Goal: Transaction & Acquisition: Purchase product/service

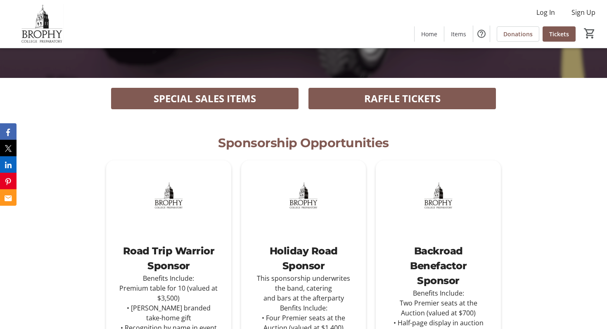
scroll to position [253, 0]
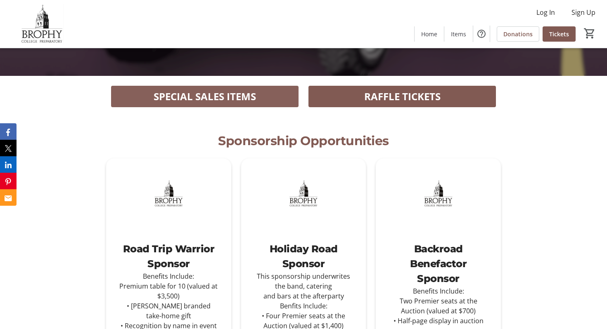
click at [211, 95] on span "SPECIAL SALES ITEMS" at bounding box center [205, 96] width 102 height 15
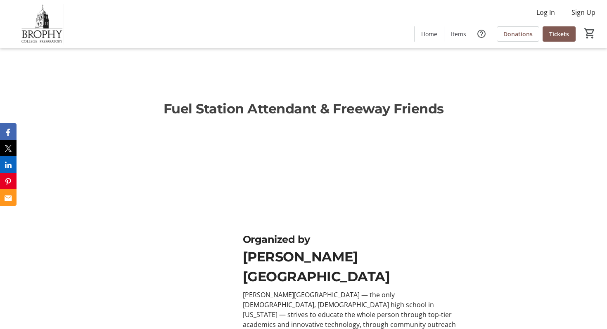
scroll to position [1749, 0]
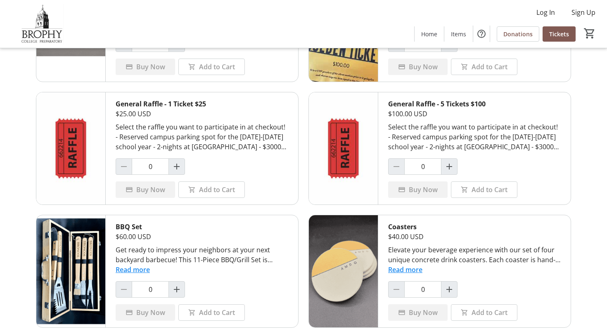
scroll to position [121, 0]
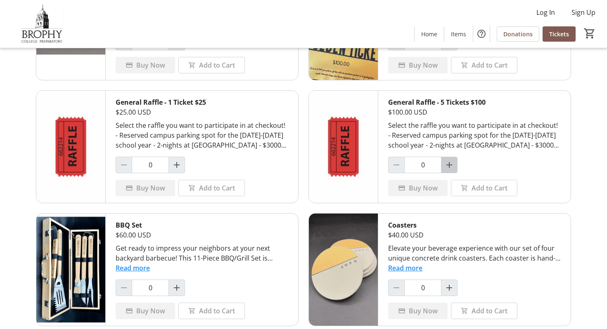
click at [448, 170] on mat-icon "Increment by one" at bounding box center [449, 165] width 10 height 10
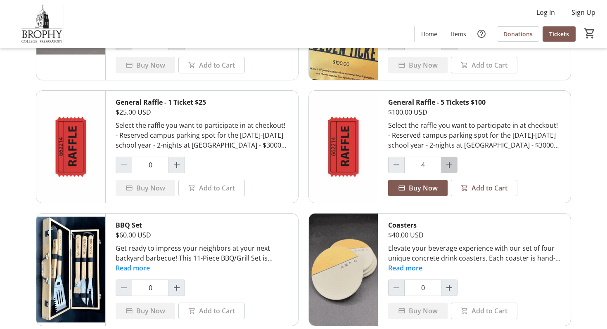
type input "5"
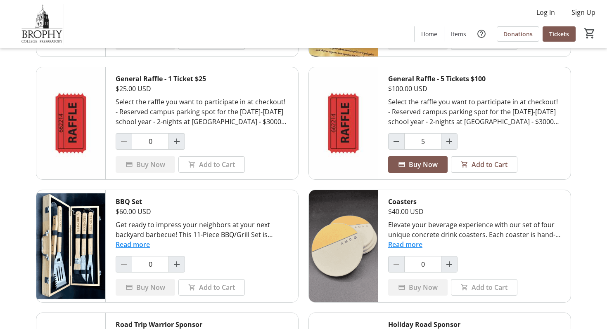
scroll to position [134, 0]
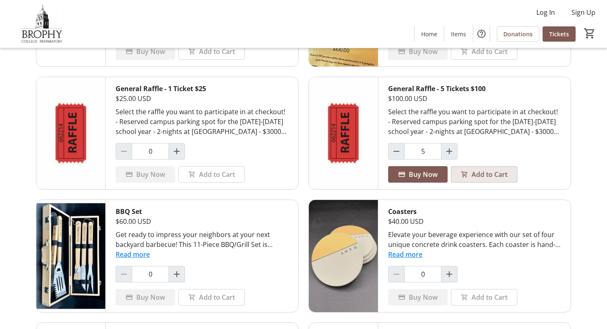
click at [478, 173] on span "Add to Cart" at bounding box center [489, 175] width 36 height 10
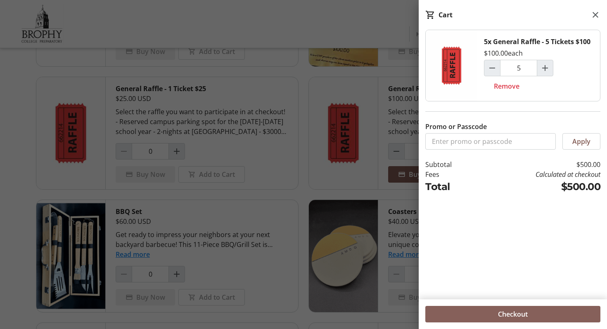
click at [475, 313] on span at bounding box center [512, 315] width 175 height 20
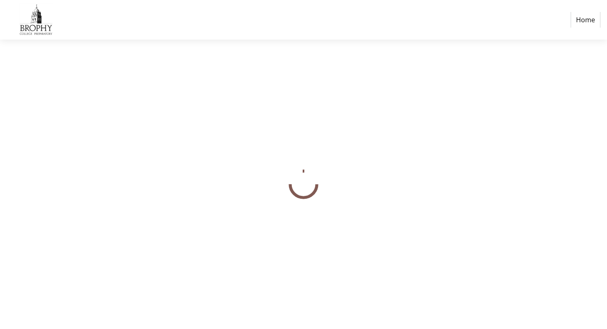
select select "US"
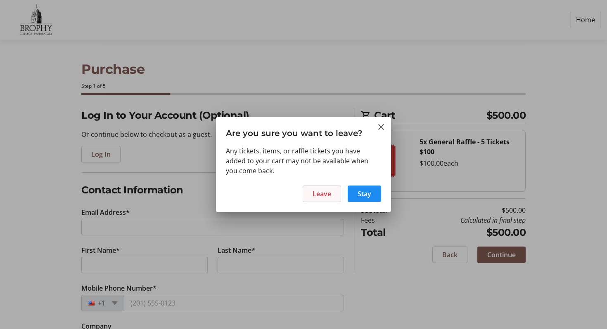
click at [325, 192] on span "Leave" at bounding box center [322, 194] width 19 height 10
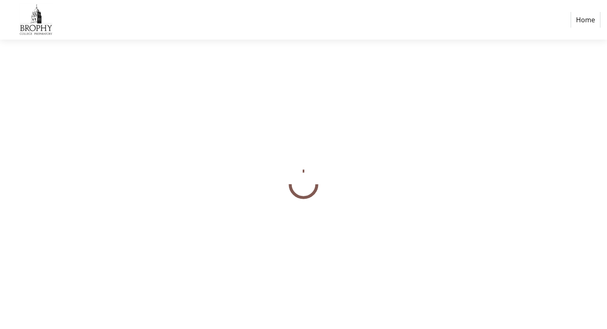
select select "US"
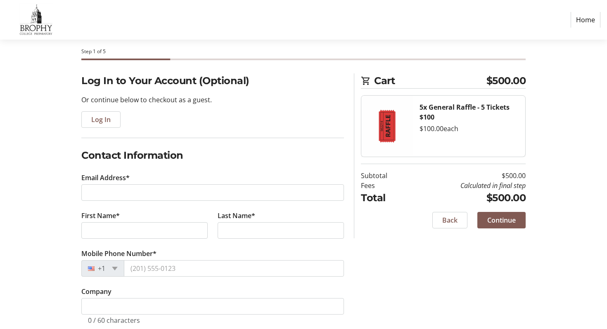
scroll to position [36, 0]
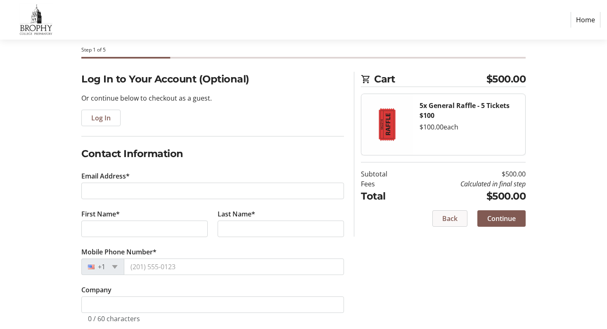
click at [443, 220] on span "Back" at bounding box center [449, 219] width 15 height 10
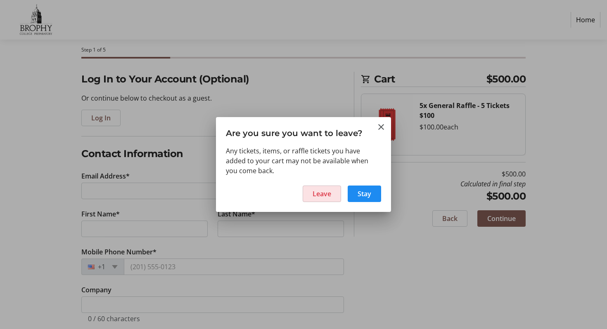
click at [323, 195] on span "Leave" at bounding box center [322, 194] width 19 height 10
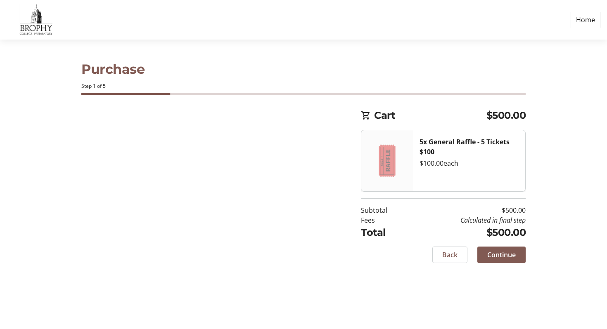
select select "US"
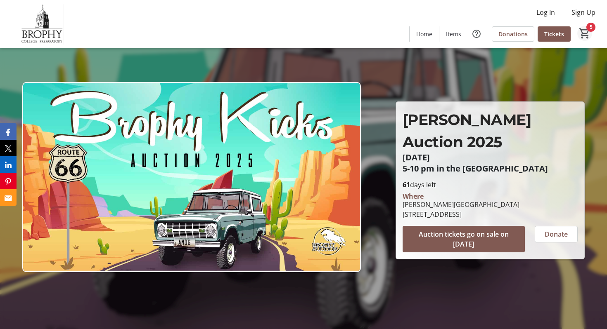
click at [583, 33] on mat-icon "5" at bounding box center [584, 33] width 12 height 12
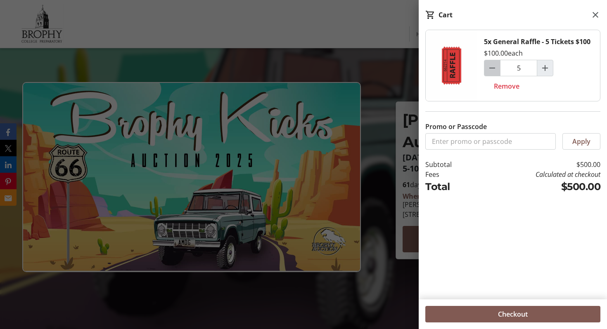
click at [490, 73] on span "Decrement by one" at bounding box center [492, 68] width 16 height 16
type input "1"
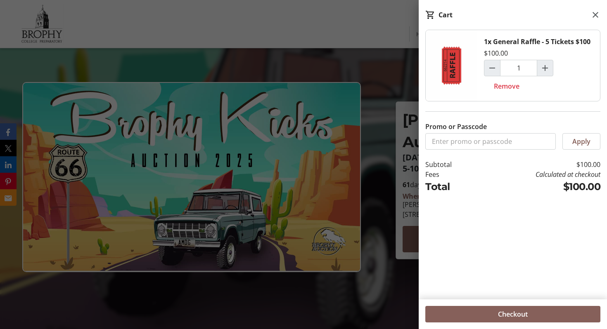
click at [483, 316] on span at bounding box center [512, 315] width 175 height 20
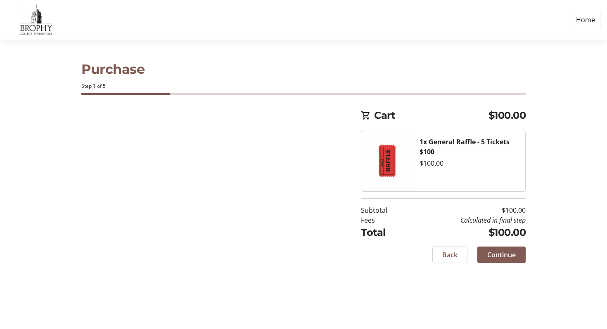
select select "US"
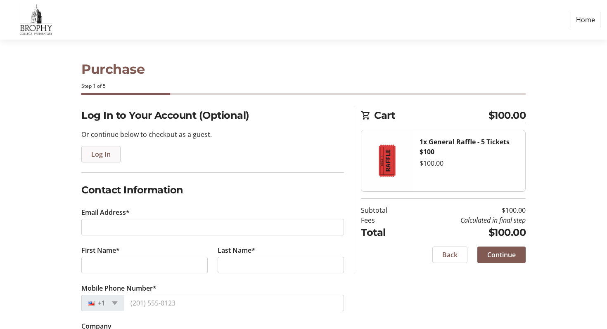
click at [106, 152] on span "Log In" at bounding box center [100, 154] width 19 height 10
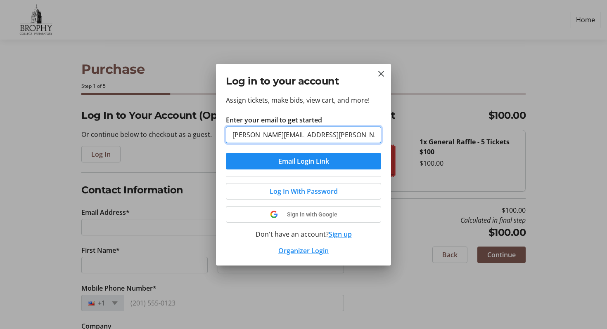
type input "andrea@kravets.net"
click at [226, 153] on button "Email Login Link" at bounding box center [303, 161] width 155 height 17
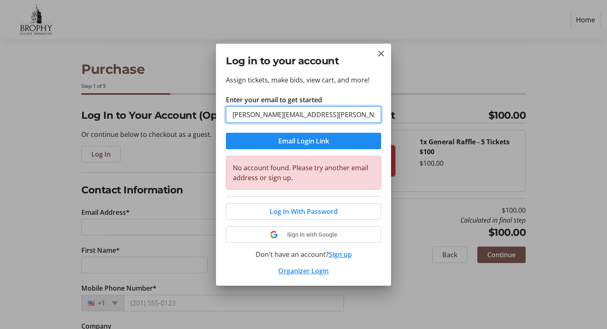
drag, startPoint x: 253, startPoint y: 114, endPoint x: 201, endPoint y: 112, distance: 52.9
click at [201, 112] on div "Log in to your account Assign tickets, make bids, view cart, and more! Enter yo…" at bounding box center [303, 164] width 607 height 329
click at [302, 218] on span at bounding box center [303, 212] width 154 height 20
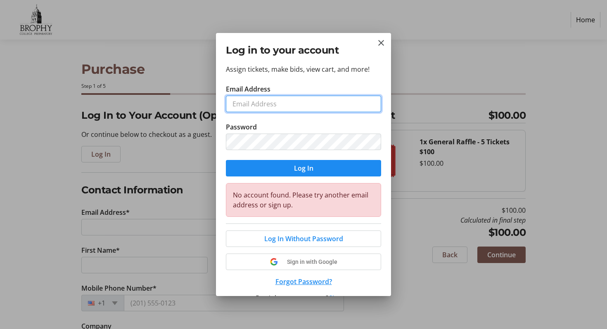
click at [239, 107] on input "Email Address" at bounding box center [303, 104] width 155 height 17
type input "dan"
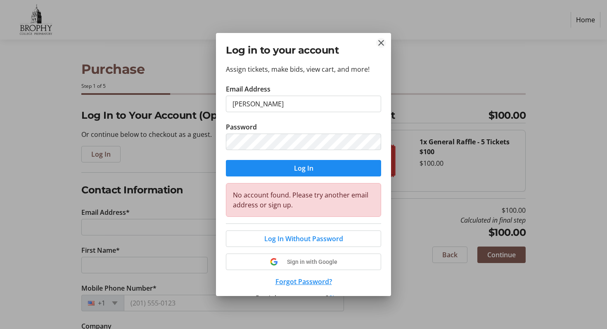
click at [377, 43] on mat-icon "Close" at bounding box center [381, 43] width 10 height 10
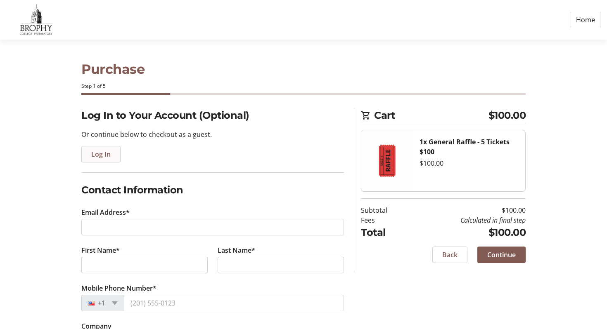
click at [100, 156] on span "Log In" at bounding box center [100, 154] width 19 height 10
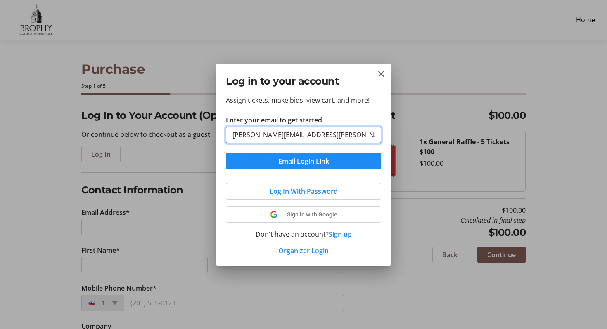
type input "dan@kravets.net"
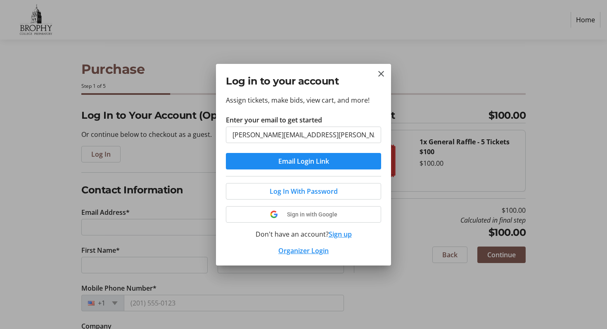
click at [379, 176] on div "Log In With Password Sign in with Google Don't have an account? Sign up Organiz…" at bounding box center [303, 216] width 155 height 80
click at [379, 73] on mat-icon "Close" at bounding box center [381, 74] width 10 height 10
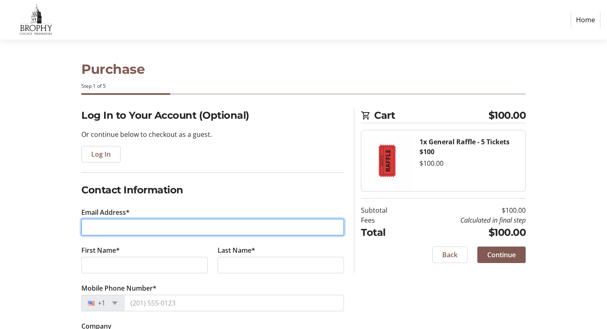
click at [147, 230] on input "Email Address*" at bounding box center [212, 227] width 263 height 17
type input "andrea@kravets.net"
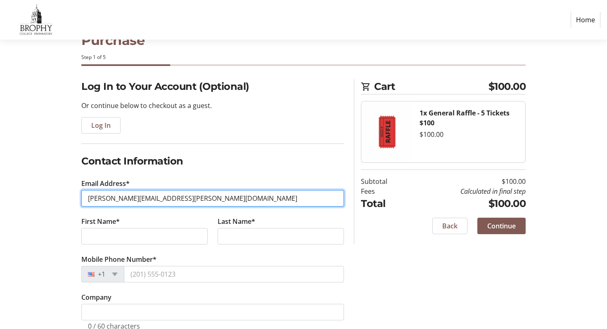
scroll to position [30, 0]
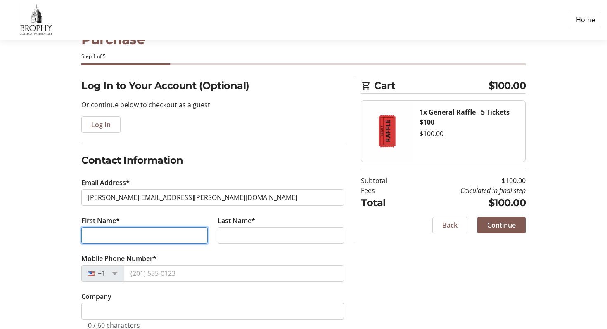
click at [149, 234] on input "First Name*" at bounding box center [144, 235] width 126 height 17
type input "Andrea"
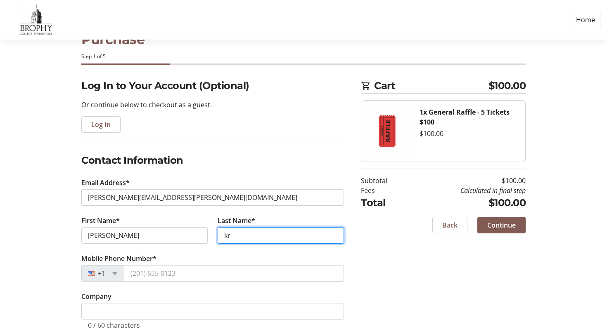
type input "k"
type input "Kravets"
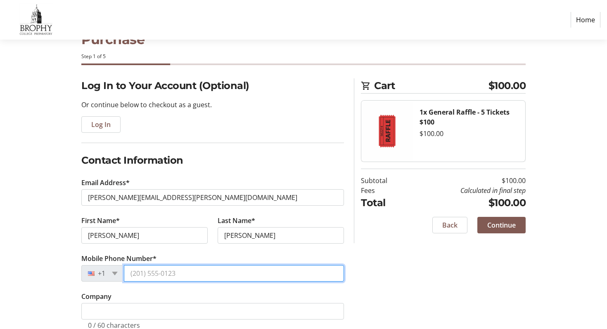
click at [154, 279] on input "Mobile Phone Number*" at bounding box center [234, 273] width 220 height 17
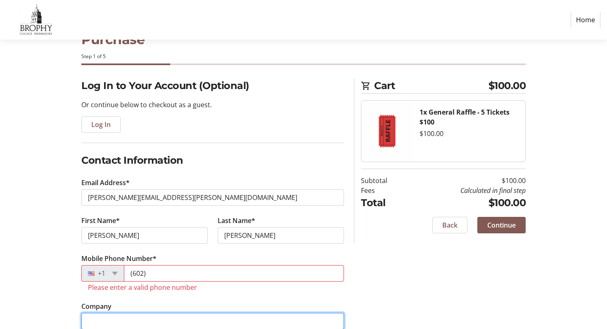
scroll to position [42, 0]
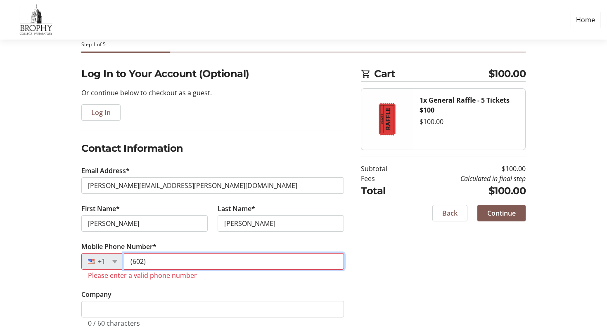
click at [179, 257] on input "(602)" at bounding box center [234, 261] width 220 height 17
type input "6"
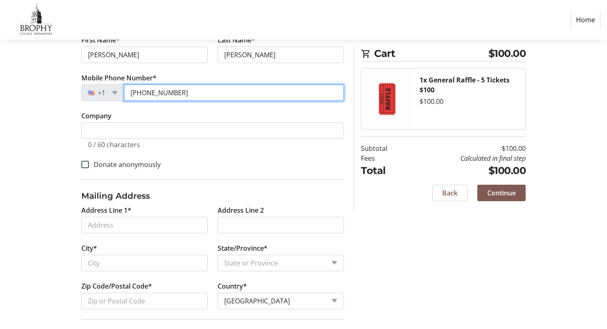
scroll to position [212, 0]
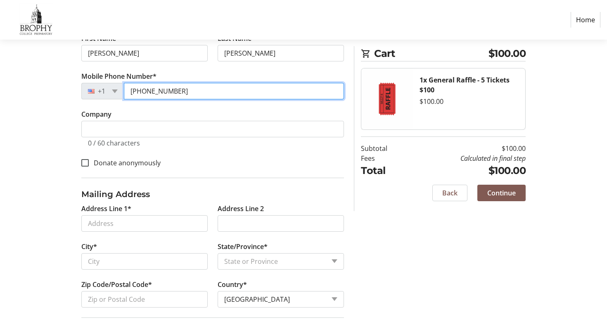
type input "(602) 677-8441"
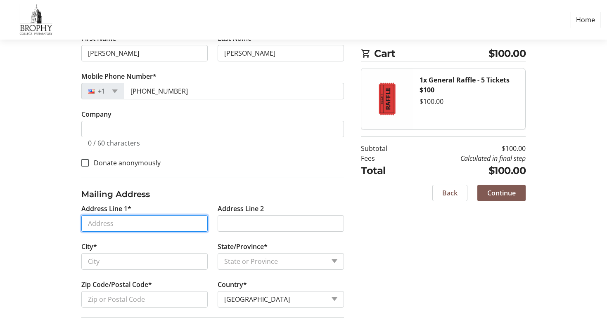
click at [150, 219] on input "Address Line 1*" at bounding box center [144, 224] width 126 height 17
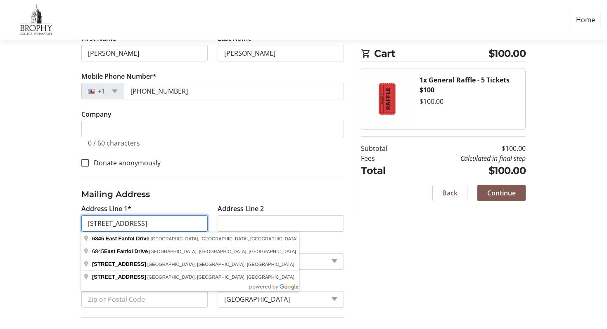
type input "6845 East Fanfol Drive"
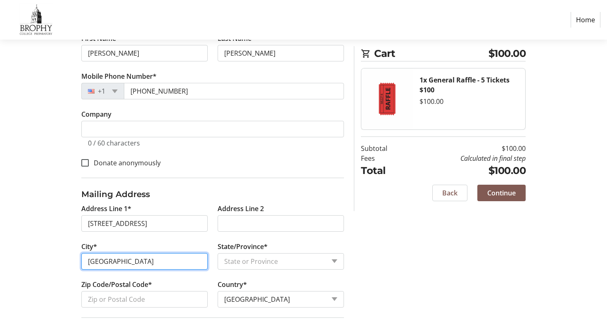
type input "Paradise Valley"
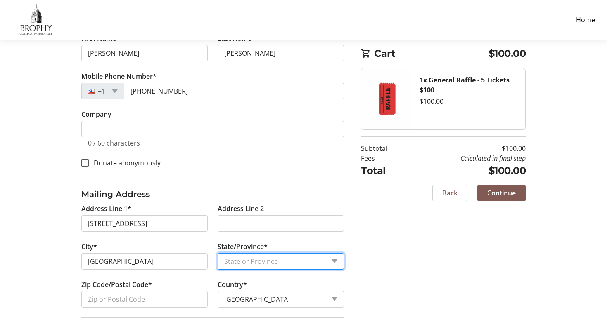
click at [245, 262] on select "State or Province State or Province District of Columbia American Samoa Guam No…" at bounding box center [281, 261] width 126 height 17
select select "AZ"
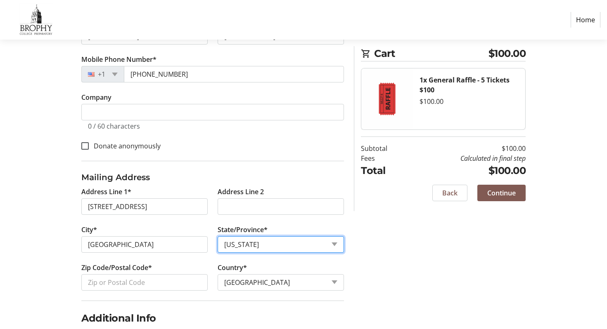
scroll to position [239, 0]
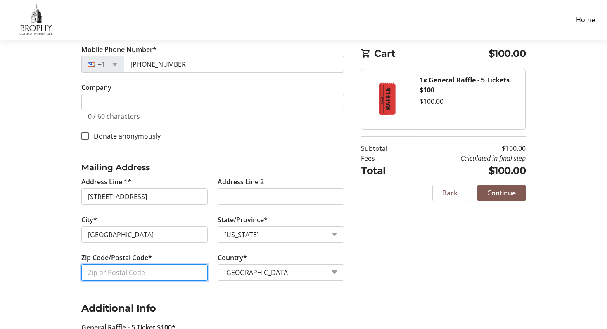
click at [136, 272] on input "Zip Code/Postal Code*" at bounding box center [144, 273] width 126 height 17
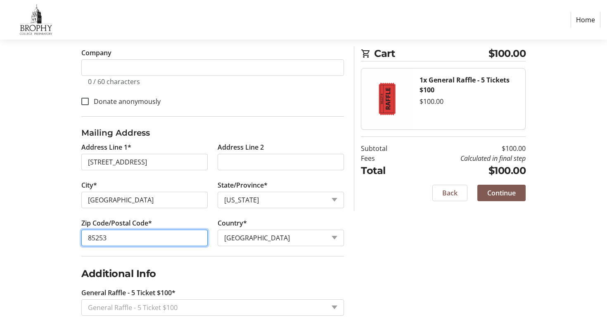
scroll to position [280, 0]
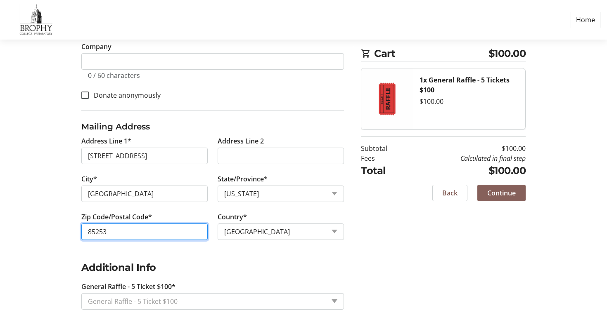
type input "85253"
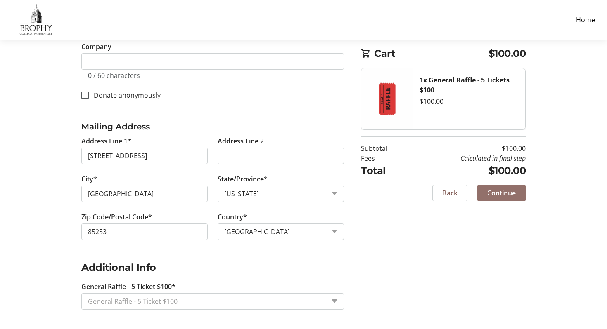
click at [509, 191] on span "Continue" at bounding box center [501, 193] width 28 height 10
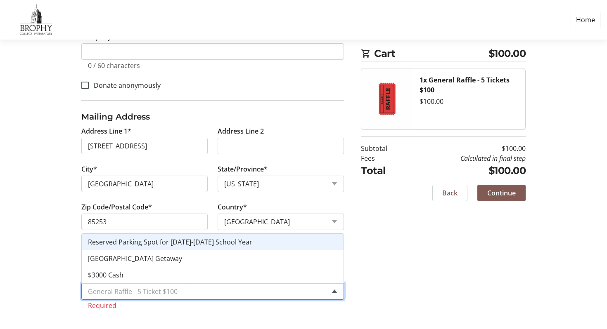
click at [333, 292] on span at bounding box center [335, 292] width 6 height 4
click at [325, 242] on div "Reserved Parking Spot for 2026-2027 School Year" at bounding box center [213, 242] width 262 height 17
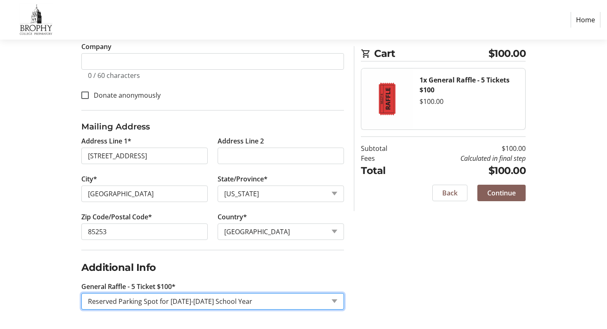
click at [498, 187] on span at bounding box center [501, 193] width 48 height 20
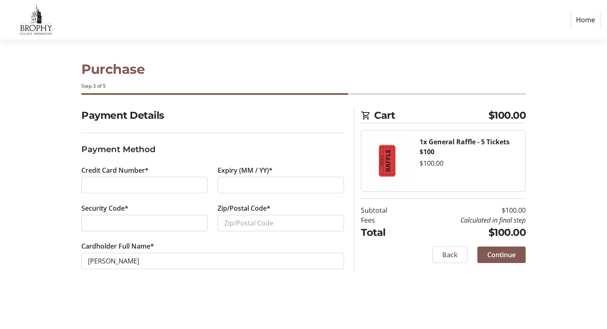
type input "Daniel Kravets"
click at [235, 219] on input "Zip/Postal Code*" at bounding box center [281, 223] width 126 height 17
type input "85253"
click at [154, 283] on section "Payment Details Payment Method Credit Card Number* Expiry (MM / YY)* Security C…" at bounding box center [212, 198] width 263 height 181
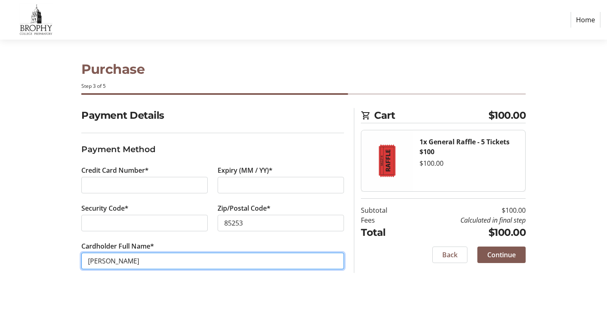
drag, startPoint x: 107, startPoint y: 261, endPoint x: 59, endPoint y: 257, distance: 48.9
click at [59, 257] on div "Payment Details Payment Method Credit Card Number* Expiry (MM / YY)* Security C…" at bounding box center [303, 198] width 545 height 181
type input "Andrea Kravets"
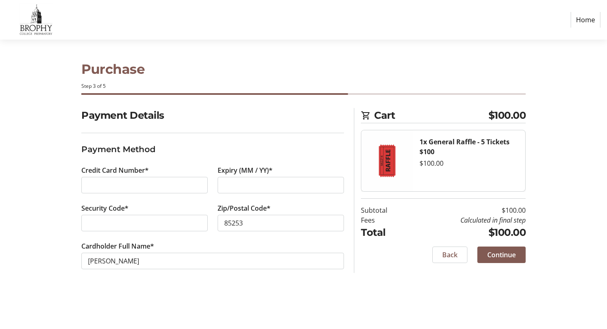
click at [397, 296] on div "Purchase Step 3 of 5 Cart $100.00 1x General Raffle - 5 Tickets $100 $100.00 Su…" at bounding box center [303, 185] width 545 height 290
click at [513, 248] on span at bounding box center [501, 255] width 48 height 20
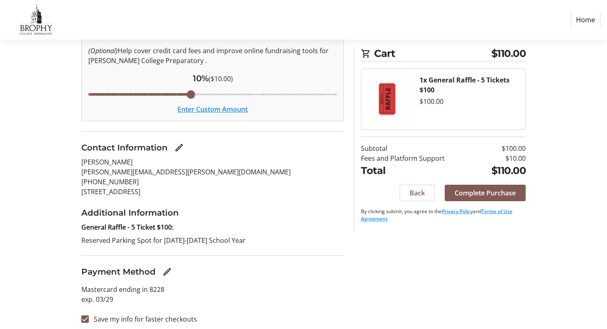
scroll to position [109, 0]
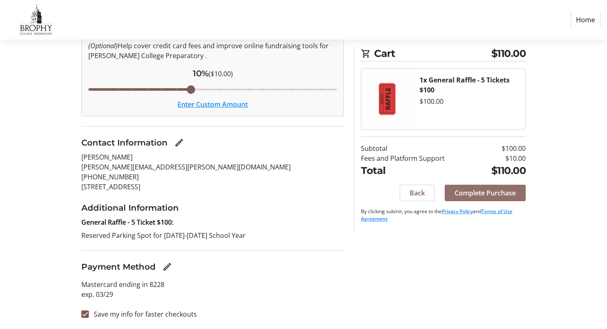
click at [460, 196] on span "Complete Purchase" at bounding box center [485, 193] width 61 height 10
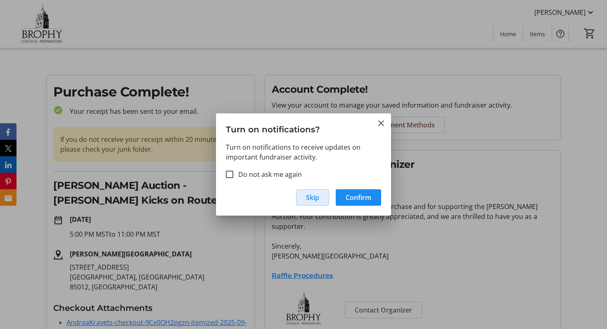
click at [311, 203] on span "button" at bounding box center [312, 198] width 32 height 20
